Goal: Task Accomplishment & Management: Use online tool/utility

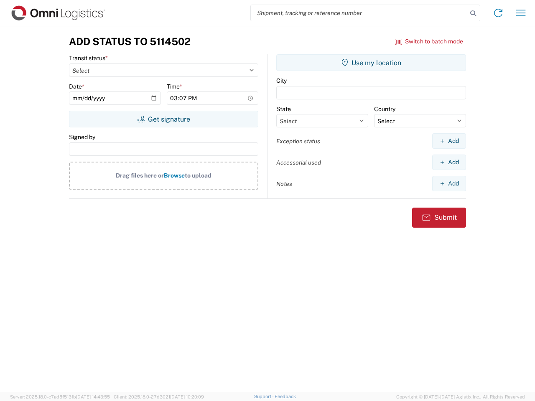
click at [359, 13] on input "search" at bounding box center [359, 13] width 217 height 16
click at [473, 13] on icon at bounding box center [473, 14] width 12 height 12
click at [498, 13] on icon at bounding box center [498, 12] width 13 height 13
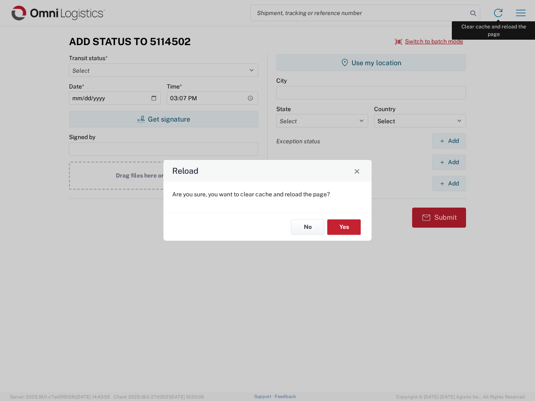
click at [521, 13] on div "Reload Are you sure, you want to clear cache and reload the page? No Yes" at bounding box center [267, 200] width 535 height 401
click at [429, 41] on div "Reload Are you sure, you want to clear cache and reload the page? No Yes" at bounding box center [267, 200] width 535 height 401
click at [163, 119] on div "Reload Are you sure, you want to clear cache and reload the page? No Yes" at bounding box center [267, 200] width 535 height 401
click at [371, 63] on div "Reload Are you sure, you want to clear cache and reload the page? No Yes" at bounding box center [267, 200] width 535 height 401
click at [449, 141] on div "Reload Are you sure, you want to clear cache and reload the page? No Yes" at bounding box center [267, 200] width 535 height 401
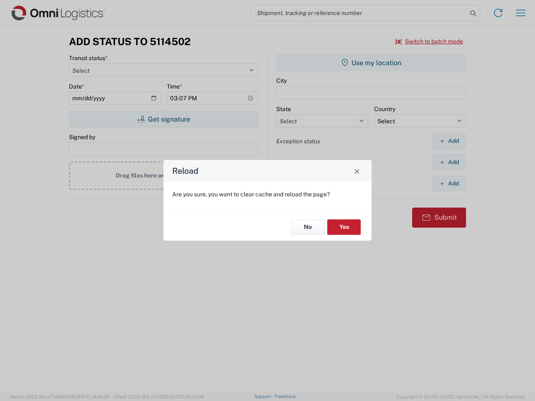
click at [449, 162] on div "Reload Are you sure, you want to clear cache and reload the page? No Yes" at bounding box center [267, 200] width 535 height 401
click at [449, 184] on div "Reload Are you sure, you want to clear cache and reload the page? No Yes" at bounding box center [267, 200] width 535 height 401
